Goal: Transaction & Acquisition: Purchase product/service

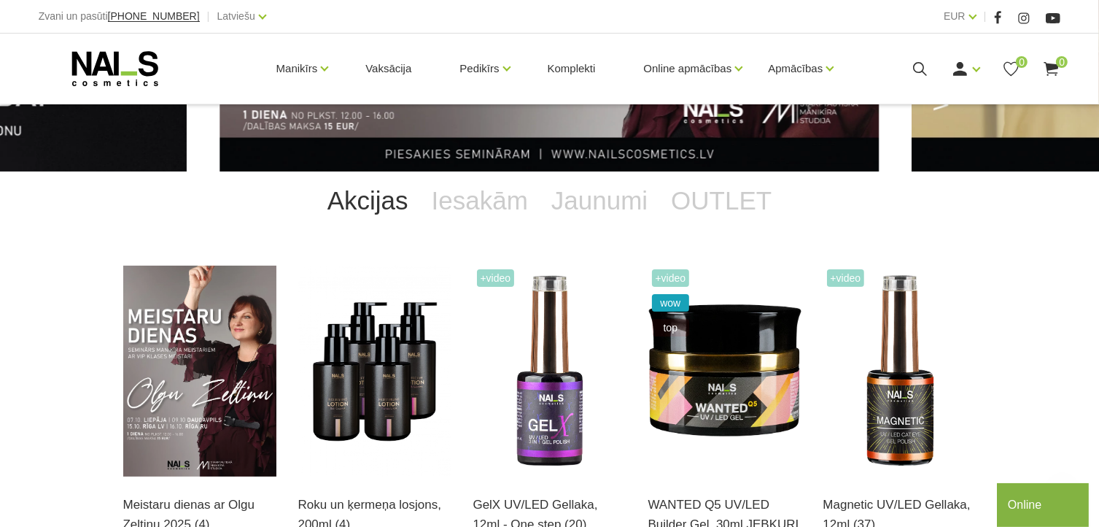
scroll to position [438, 0]
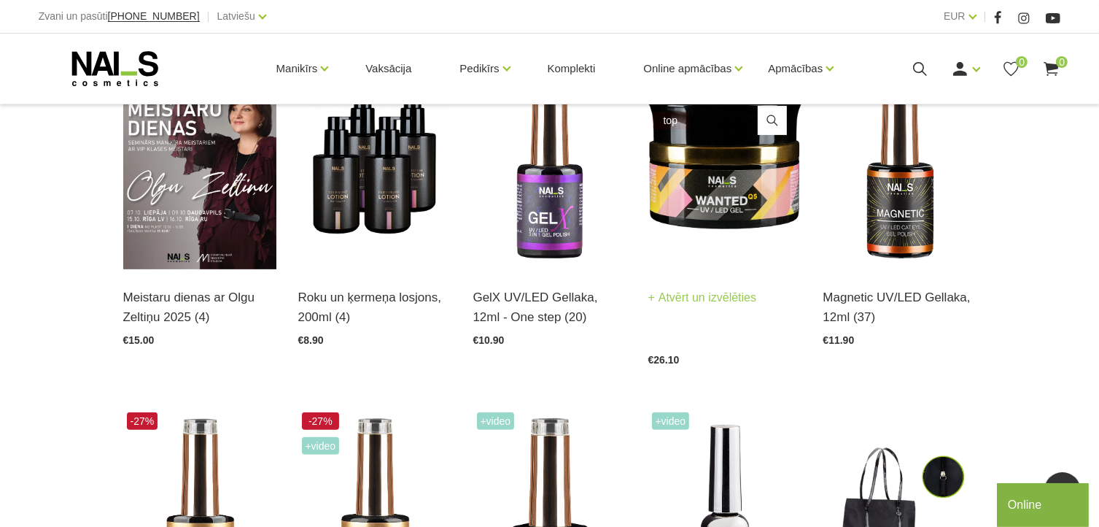
click at [718, 201] on img at bounding box center [724, 163] width 153 height 211
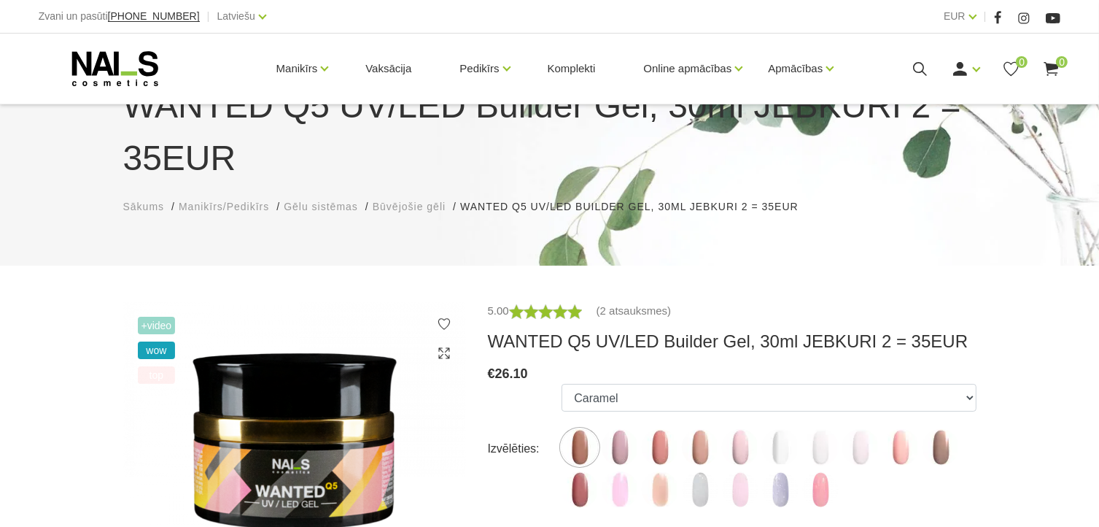
scroll to position [146, 0]
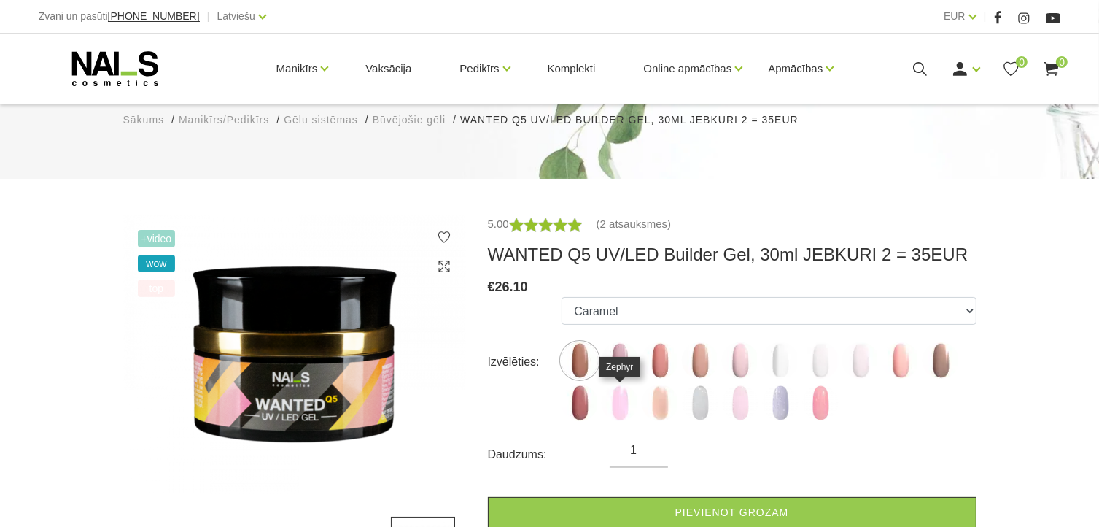
click at [624, 405] on img at bounding box center [620, 402] width 36 height 36
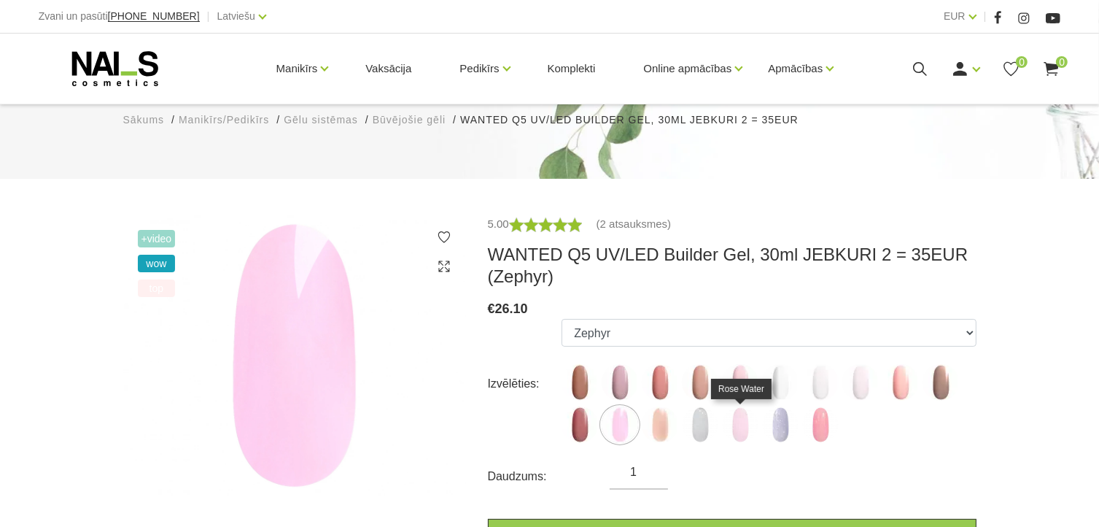
click at [742, 432] on img at bounding box center [740, 424] width 36 height 36
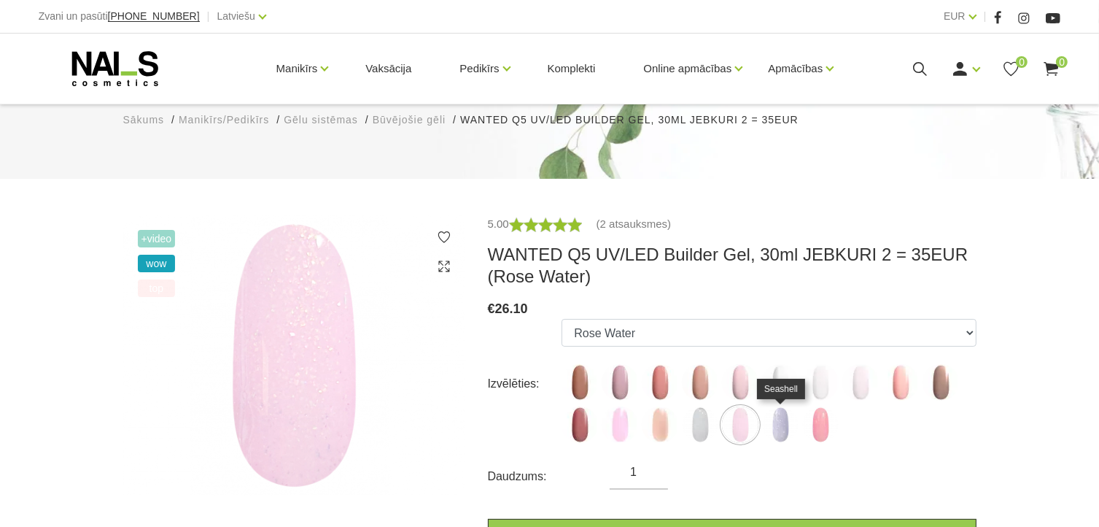
click at [781, 434] on img at bounding box center [780, 424] width 36 height 36
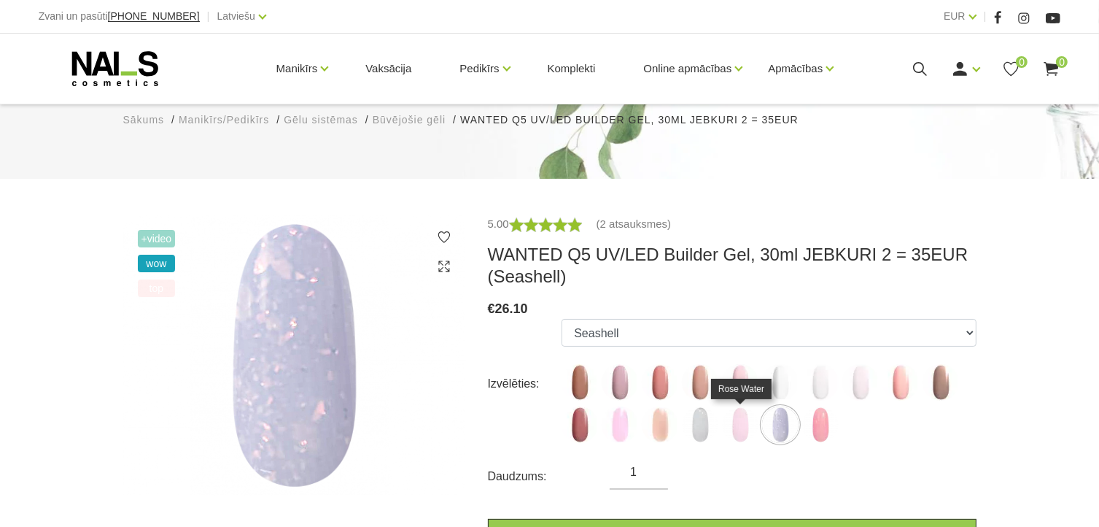
click at [742, 435] on img at bounding box center [740, 424] width 36 height 36
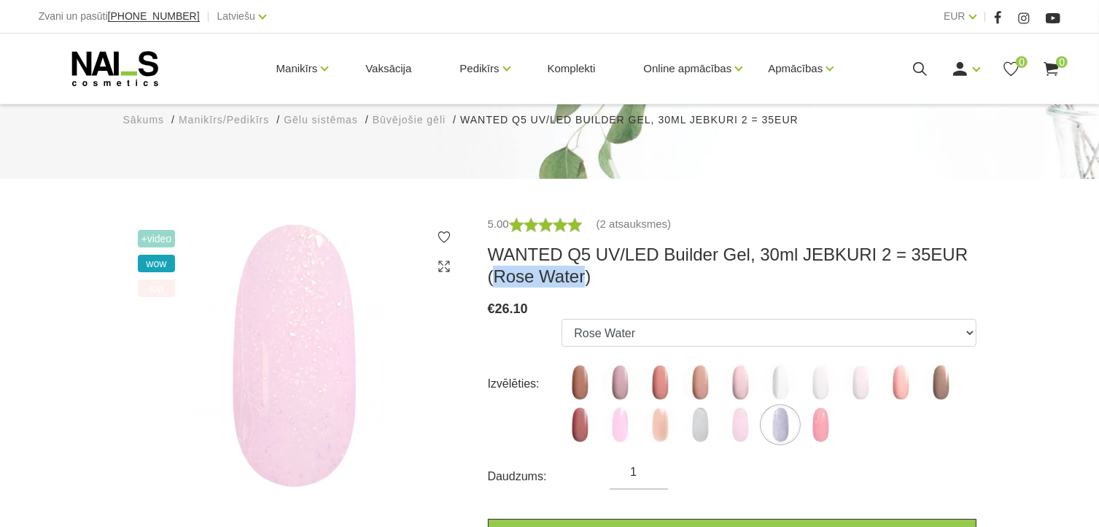
drag, startPoint x: 579, startPoint y: 278, endPoint x: 496, endPoint y: 281, distance: 83.2
click at [496, 281] on h3 "WANTED Q5 UV/LED Builder Gel, 30ml JEBKURI 2 = 35EUR (Rose Water)" at bounding box center [732, 266] width 489 height 44
copy h3 "Rose Water"
click at [669, 286] on h3 "WANTED Q5 UV/LED Builder Gel, 30ml JEBKURI 2 = 35EUR (Rose Water)" at bounding box center [732, 266] width 489 height 44
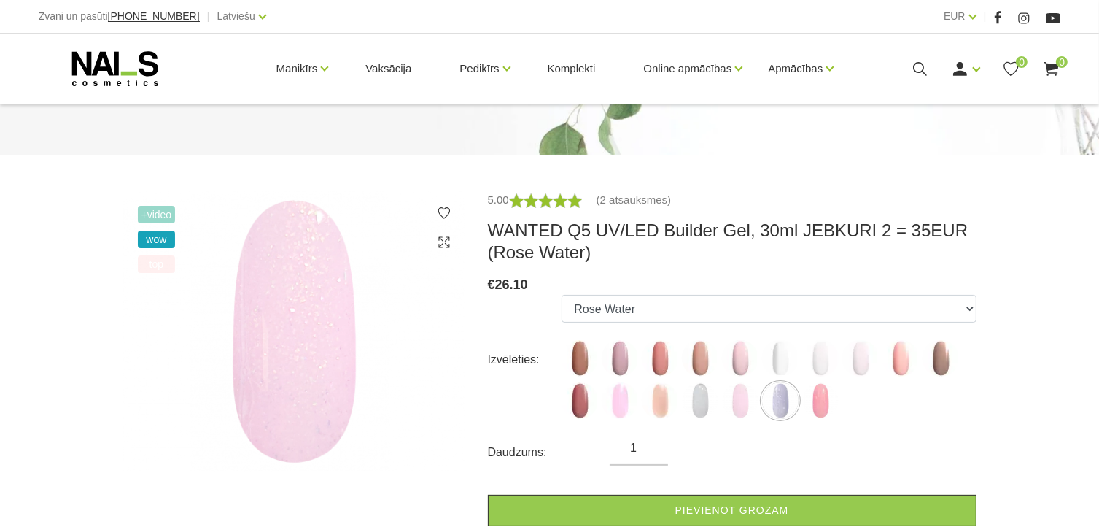
scroll to position [219, 0]
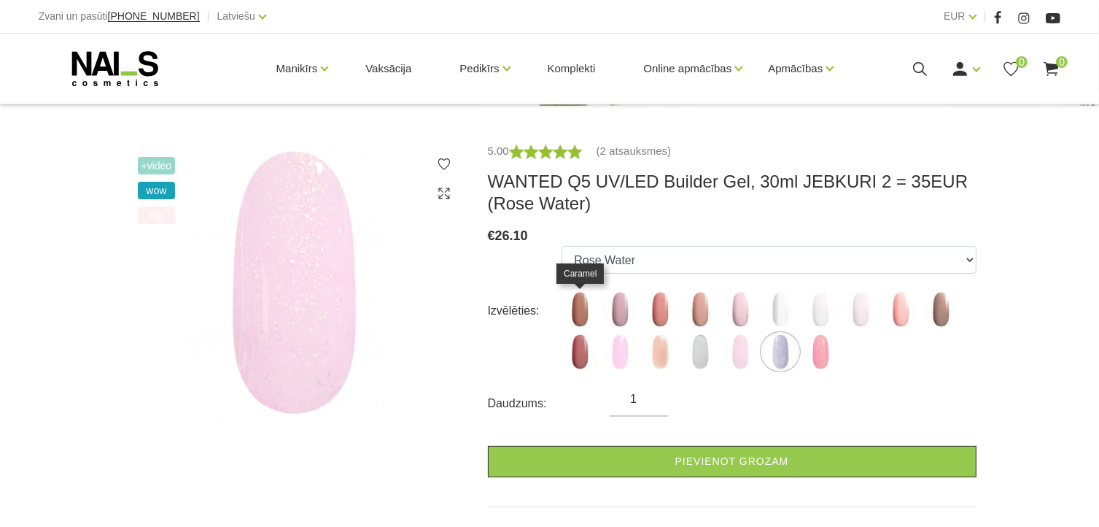
click at [581, 318] on img at bounding box center [580, 309] width 36 height 36
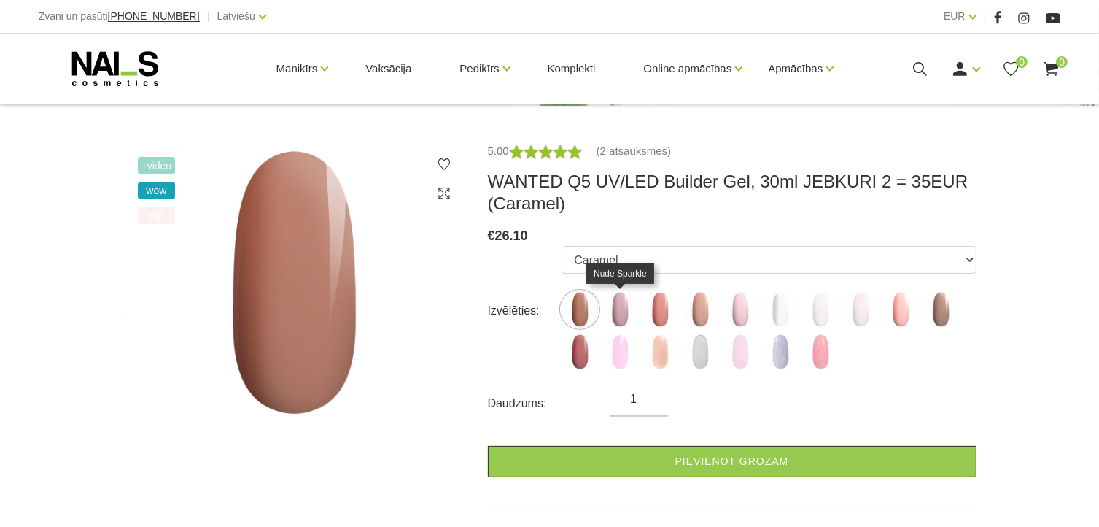
click at [619, 316] on img at bounding box center [620, 309] width 36 height 36
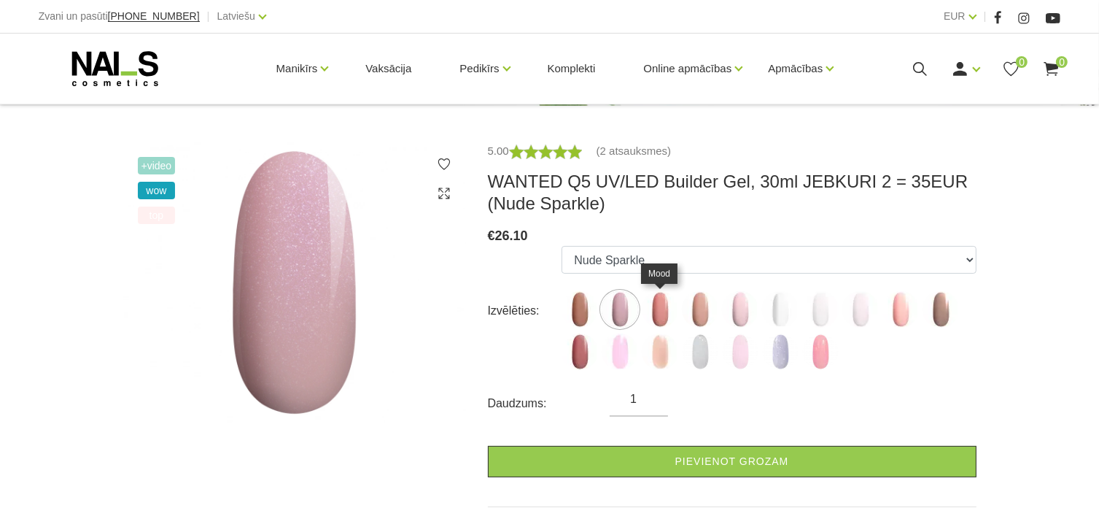
click at [662, 320] on img at bounding box center [660, 309] width 36 height 36
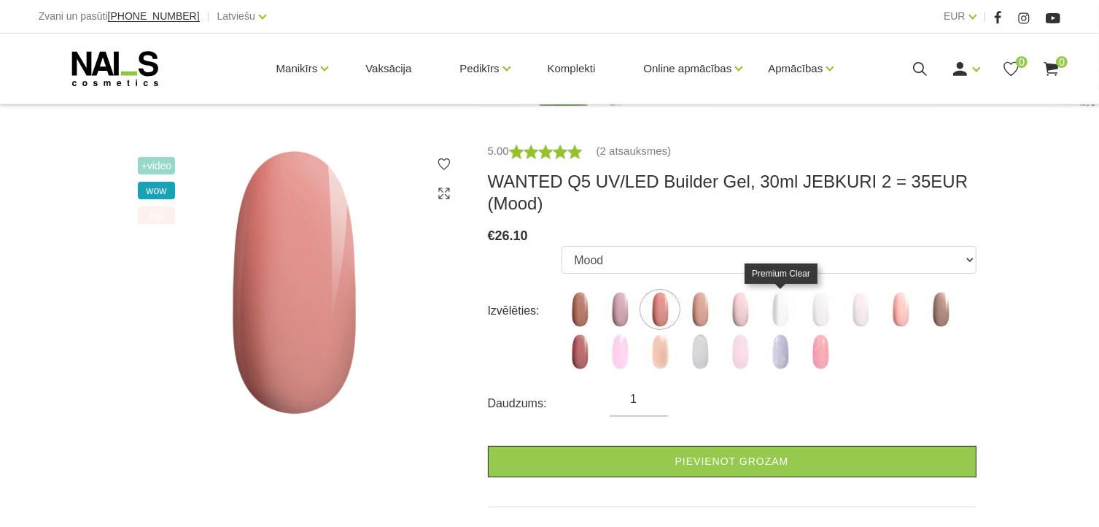
click at [779, 322] on img at bounding box center [780, 309] width 36 height 36
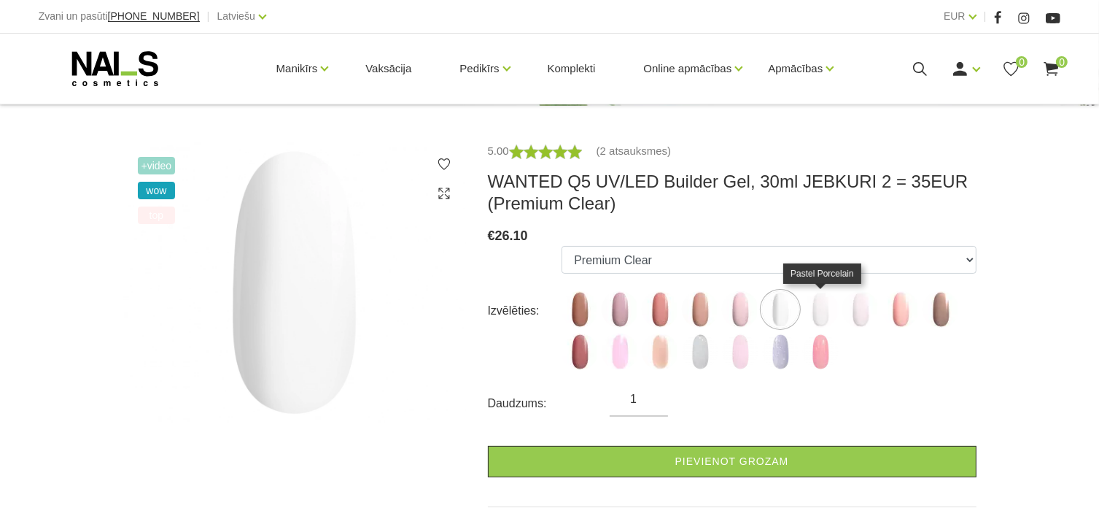
click at [822, 322] on img at bounding box center [820, 309] width 36 height 36
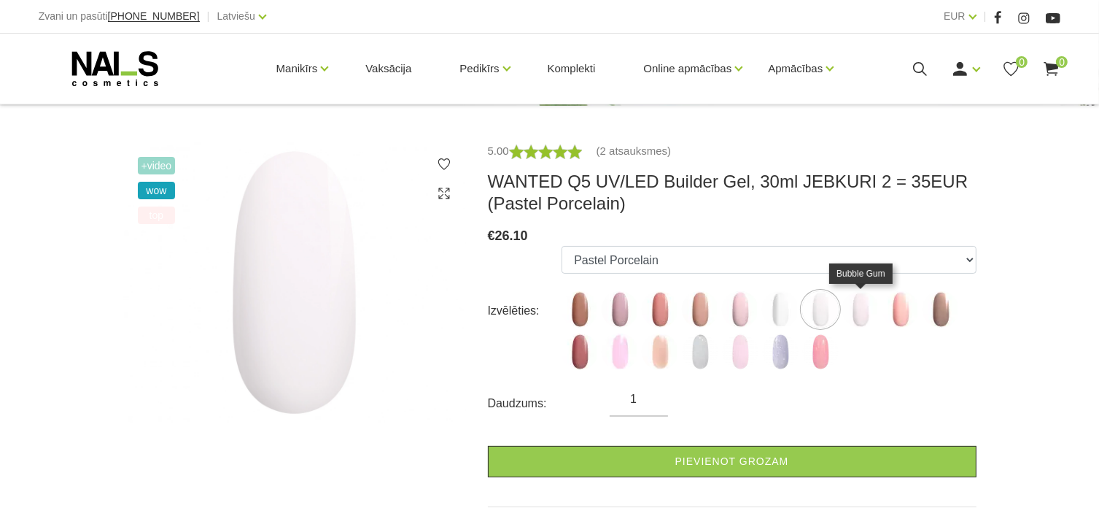
click at [863, 325] on img at bounding box center [860, 309] width 36 height 36
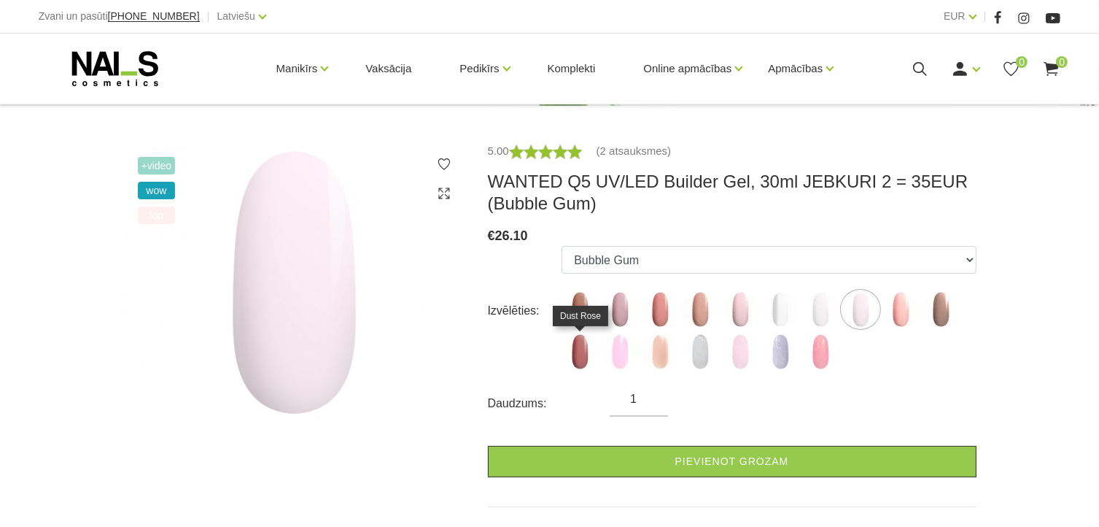
click at [581, 367] on img at bounding box center [580, 351] width 36 height 36
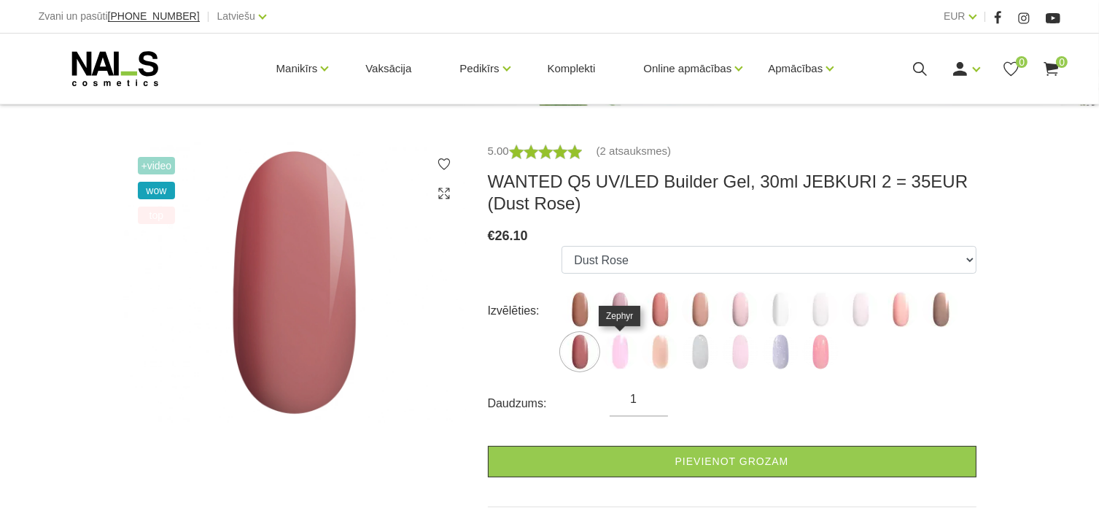
click at [620, 362] on img at bounding box center [620, 351] width 36 height 36
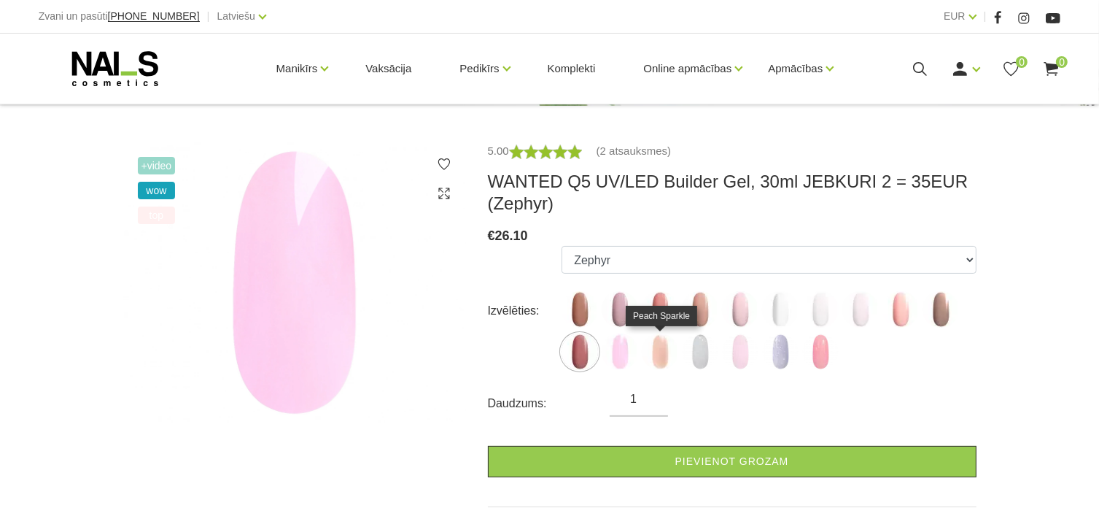
click at [658, 360] on img at bounding box center [660, 351] width 36 height 36
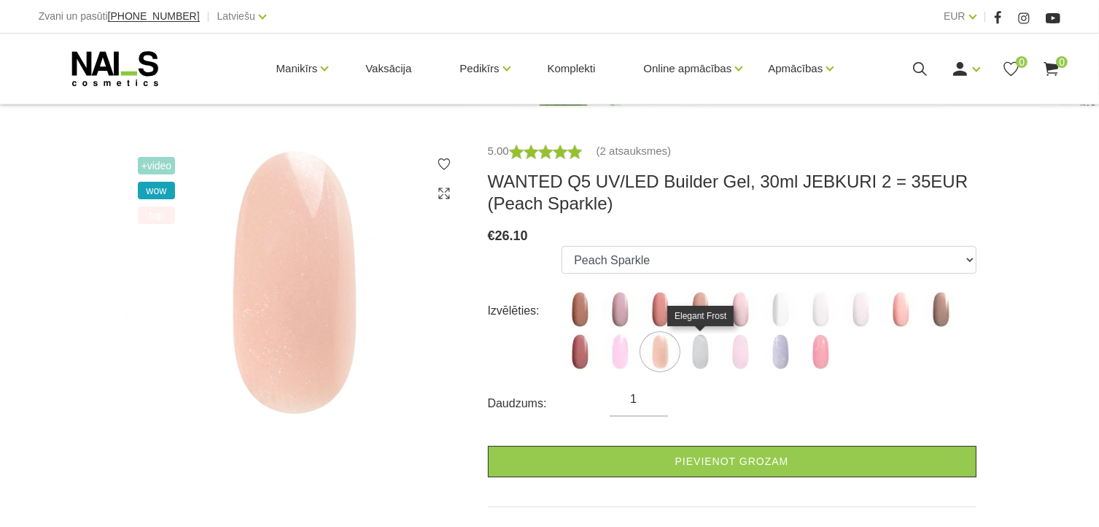
click at [698, 362] on img at bounding box center [700, 351] width 36 height 36
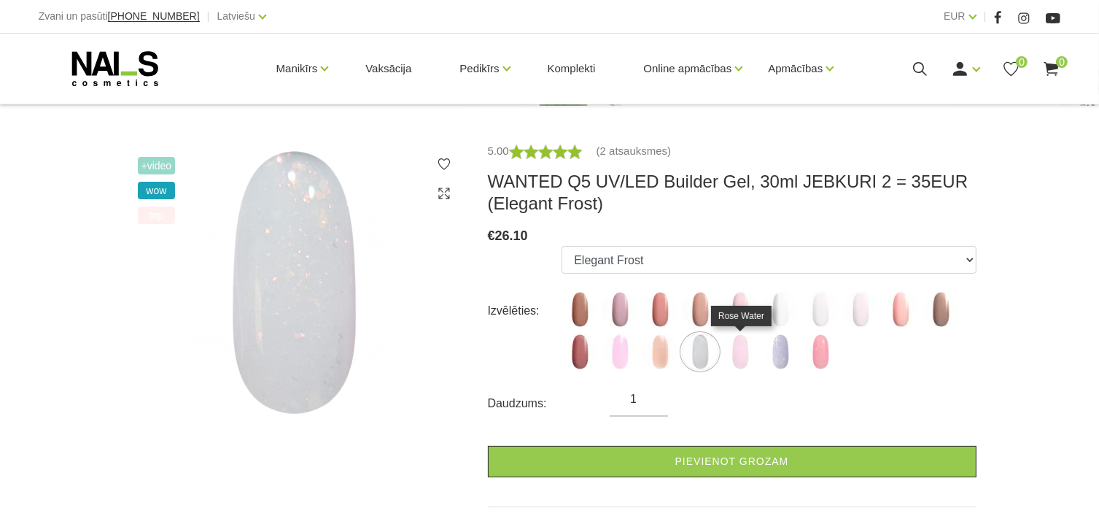
click at [742, 362] on img at bounding box center [740, 351] width 36 height 36
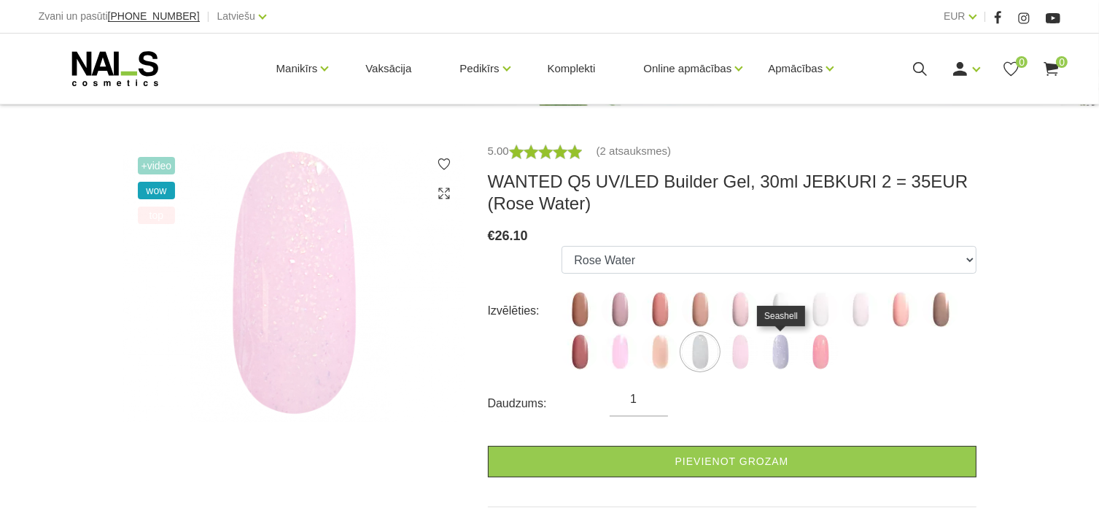
click at [783, 365] on img at bounding box center [780, 351] width 36 height 36
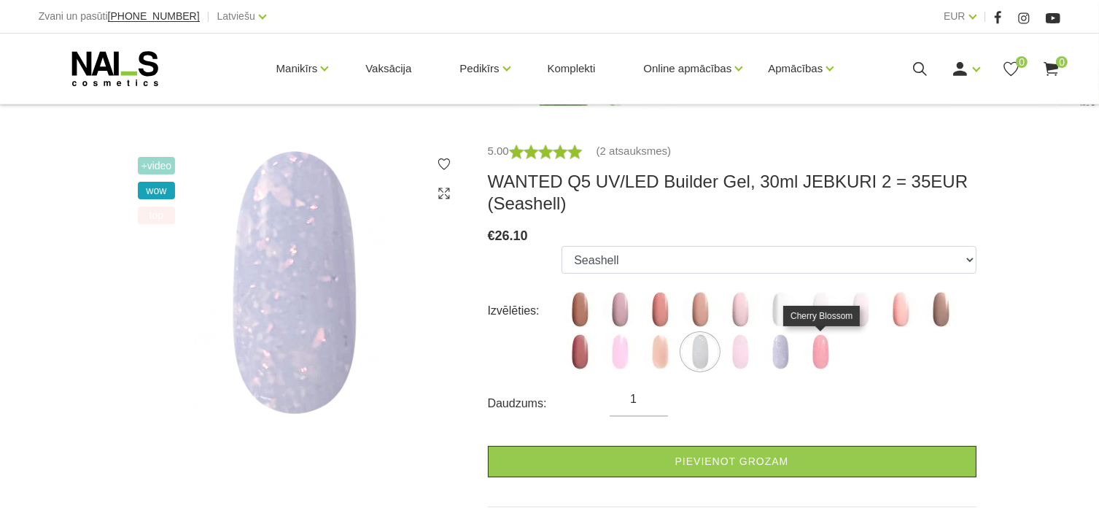
click at [817, 366] on img at bounding box center [820, 351] width 36 height 36
select select "6427"
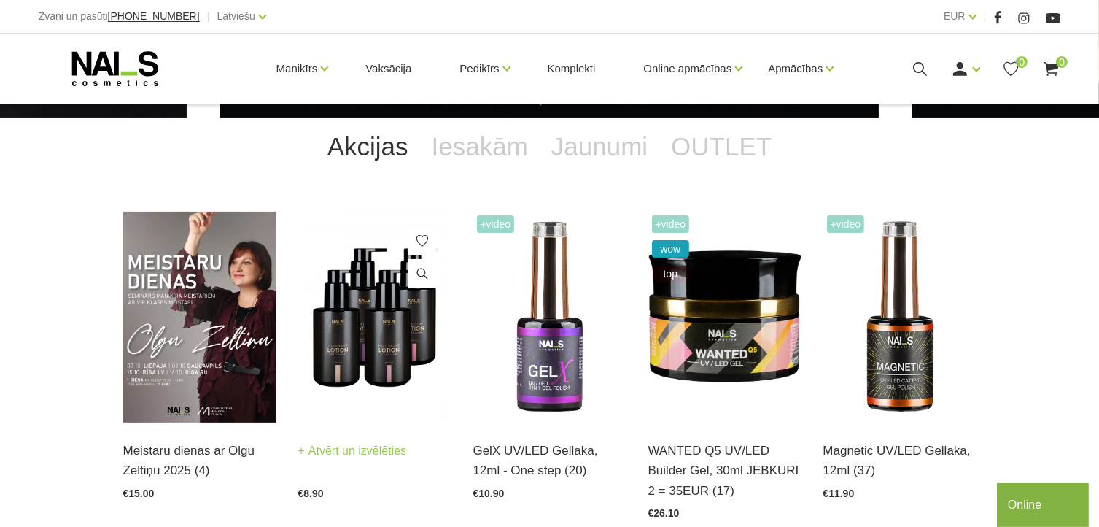
scroll to position [292, 0]
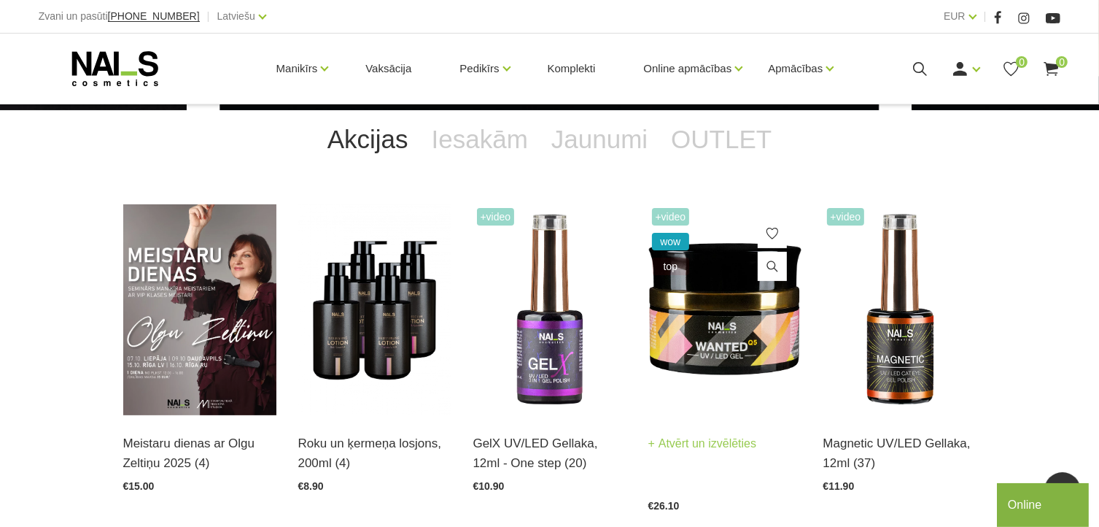
click at [698, 336] on img at bounding box center [724, 309] width 153 height 211
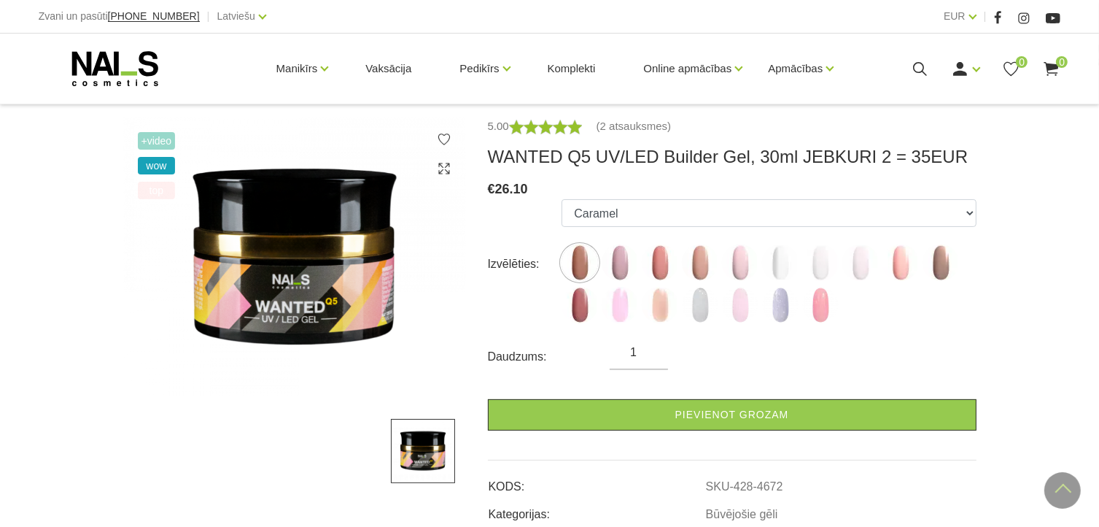
scroll to position [219, 0]
